Goal: Information Seeking & Learning: Check status

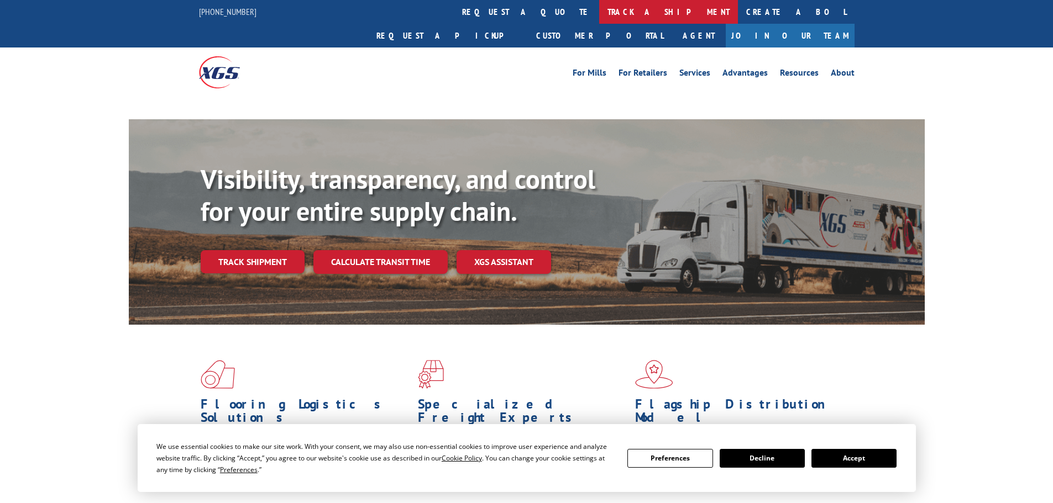
click at [599, 10] on link "track a shipment" at bounding box center [668, 12] width 139 height 24
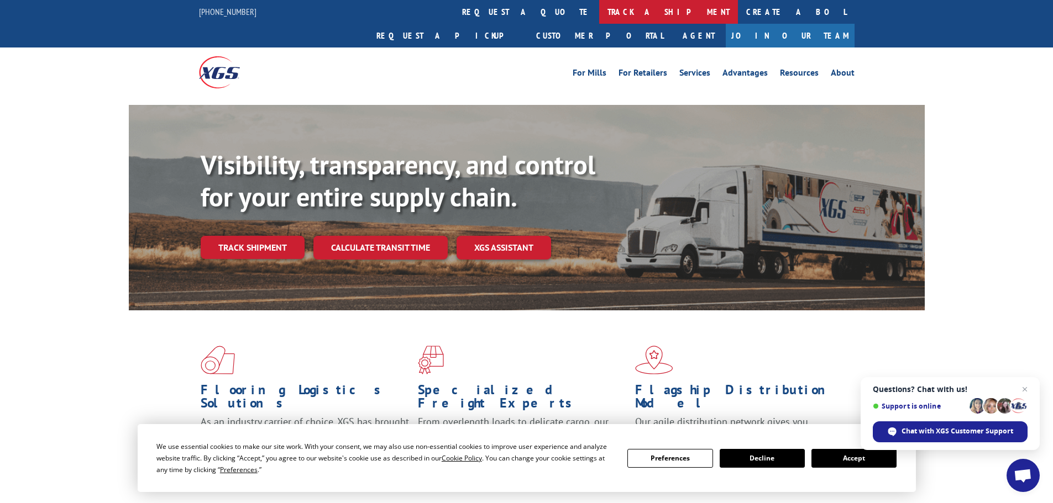
click at [599, 15] on link "track a shipment" at bounding box center [668, 12] width 139 height 24
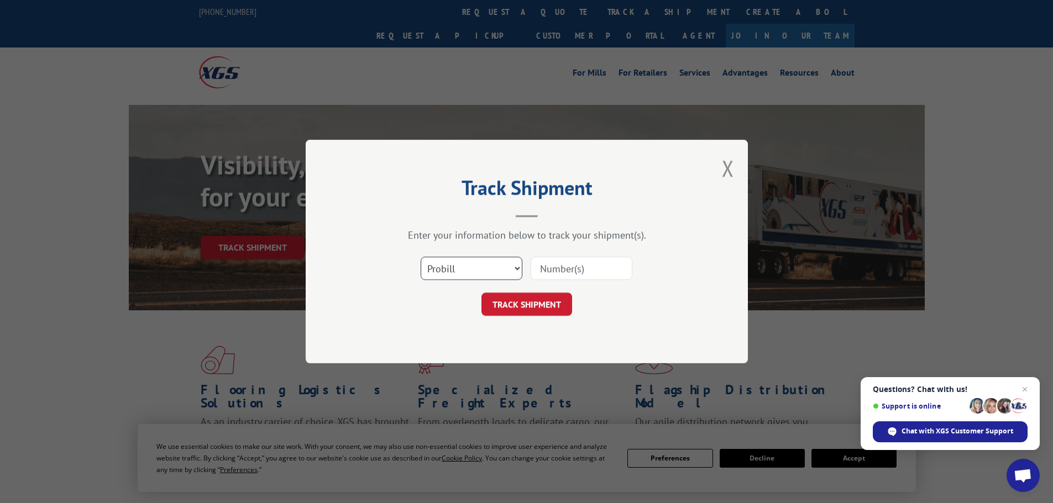
click at [489, 269] on select "Select category... Probill BOL PO" at bounding box center [472, 268] width 102 height 23
select select "bol"
click at [421, 257] on select "Select category... Probill BOL PO" at bounding box center [472, 268] width 102 height 23
paste input "474988"
type input "474988"
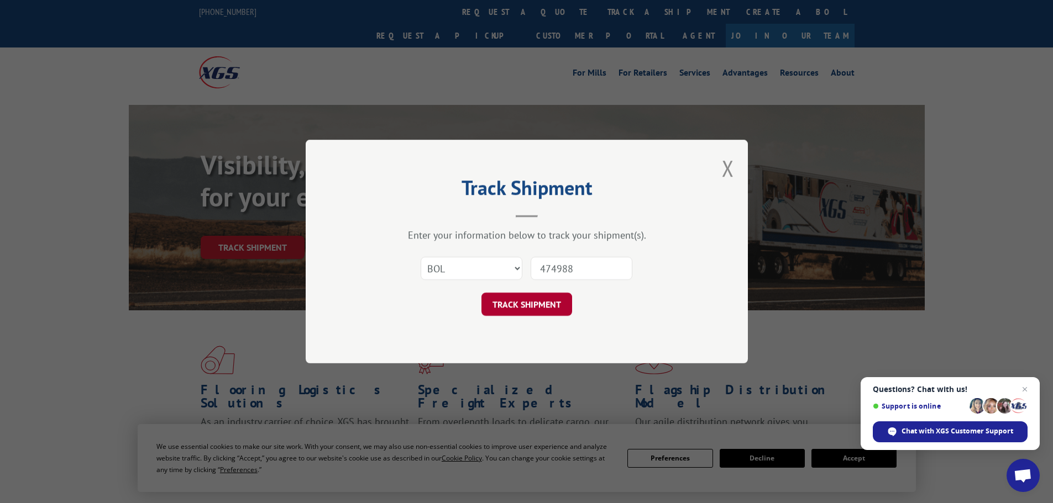
click at [525, 298] on button "TRACK SHIPMENT" at bounding box center [526, 304] width 91 height 23
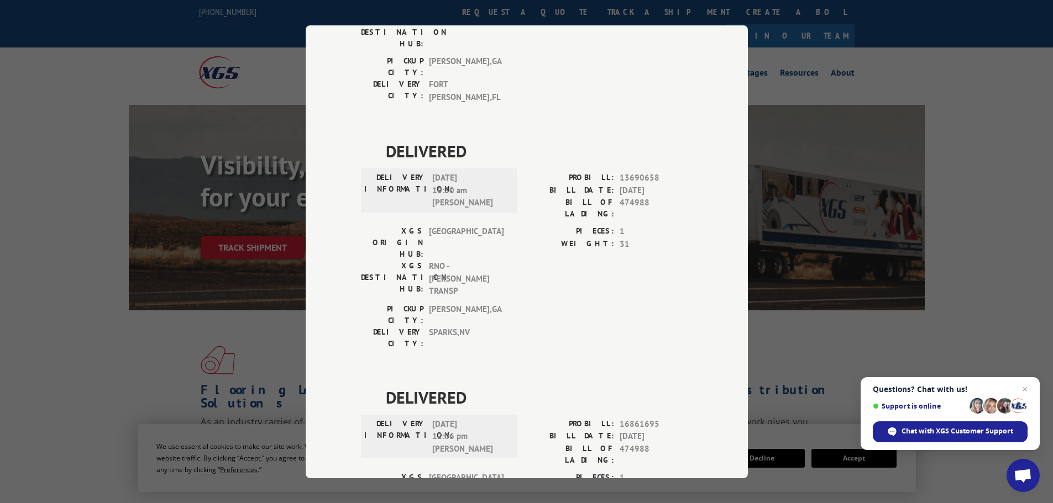
scroll to position [387, 0]
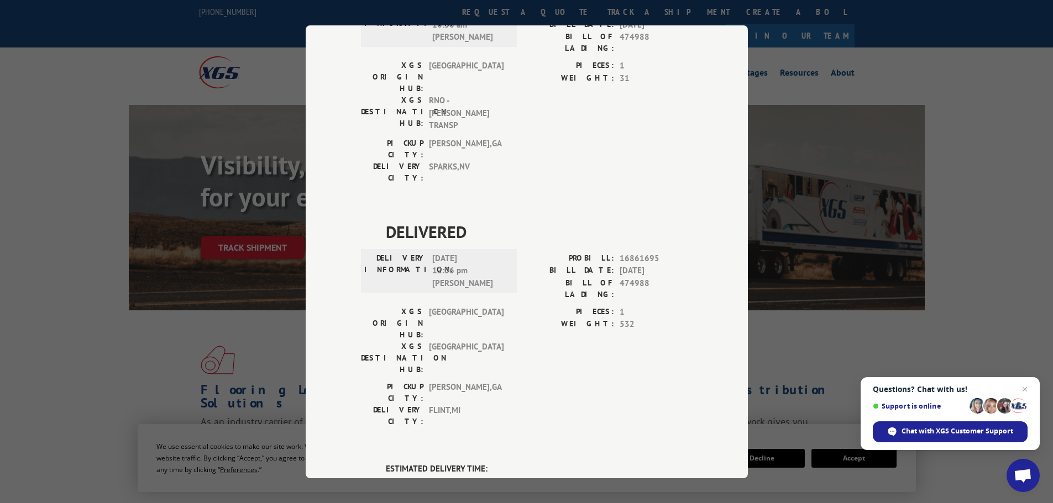
drag, startPoint x: 494, startPoint y: 300, endPoint x: 358, endPoint y: 278, distance: 138.2
copy div "ESTIMATED DELIVERY TIME: [DATE]"
